Goal: Task Accomplishment & Management: Manage account settings

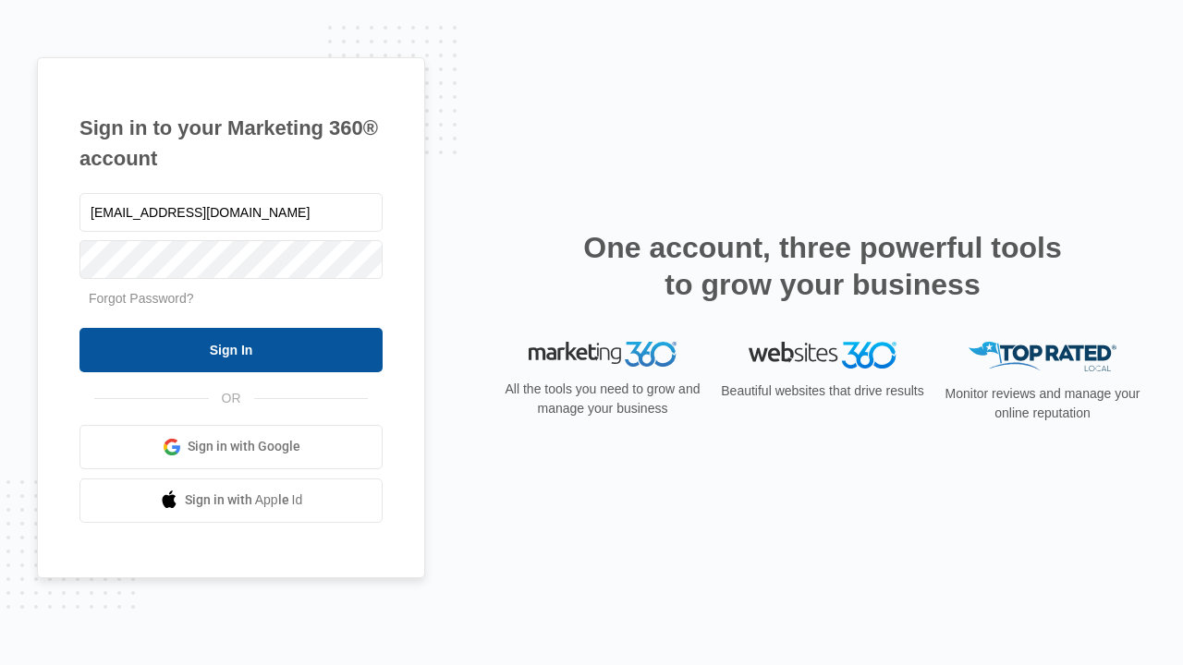
click at [231, 349] on input "Sign In" at bounding box center [230, 350] width 303 height 44
